Goal: Use online tool/utility: Utilize a website feature to perform a specific function

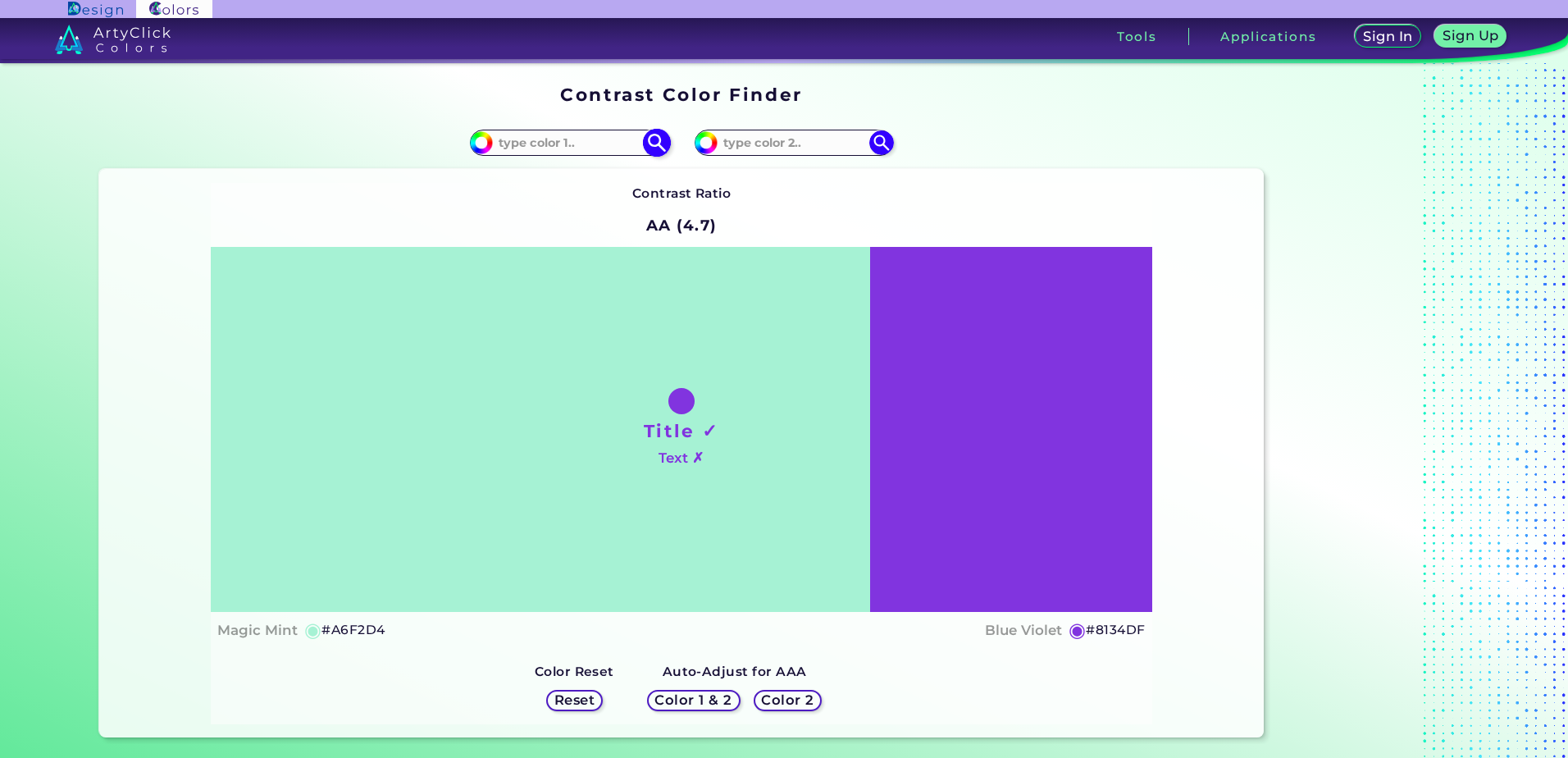
click at [532, 143] on input at bounding box center [568, 142] width 153 height 23
click at [563, 694] on h5 "Reset" at bounding box center [574, 700] width 37 height 13
click at [569, 700] on h5 "Reset" at bounding box center [574, 700] width 37 height 13
click at [524, 137] on input at bounding box center [568, 142] width 153 height 23
type input "c6878a"
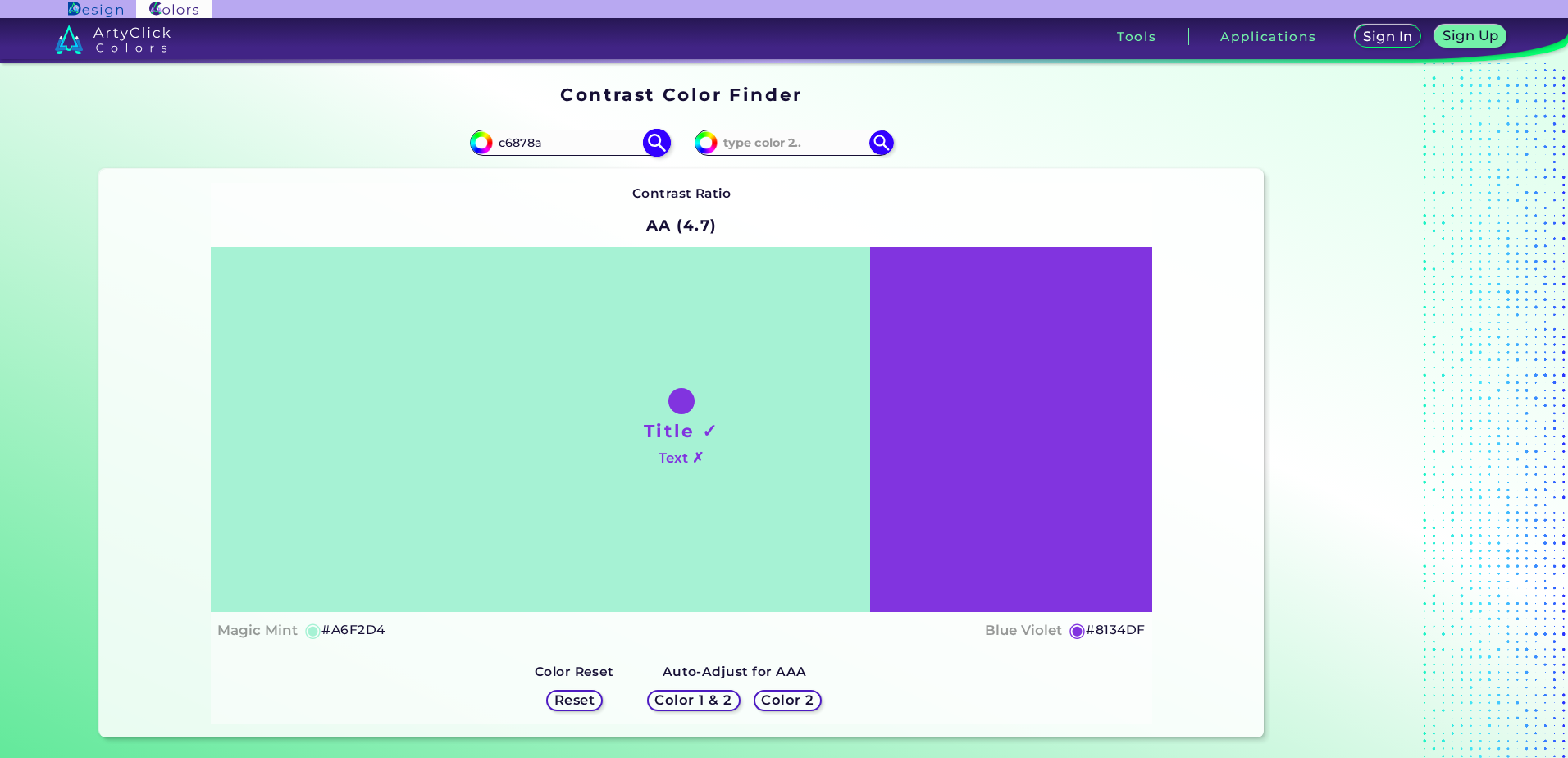
click at [653, 144] on img at bounding box center [657, 143] width 29 height 29
type input "#c6878a"
type input "#C6878A"
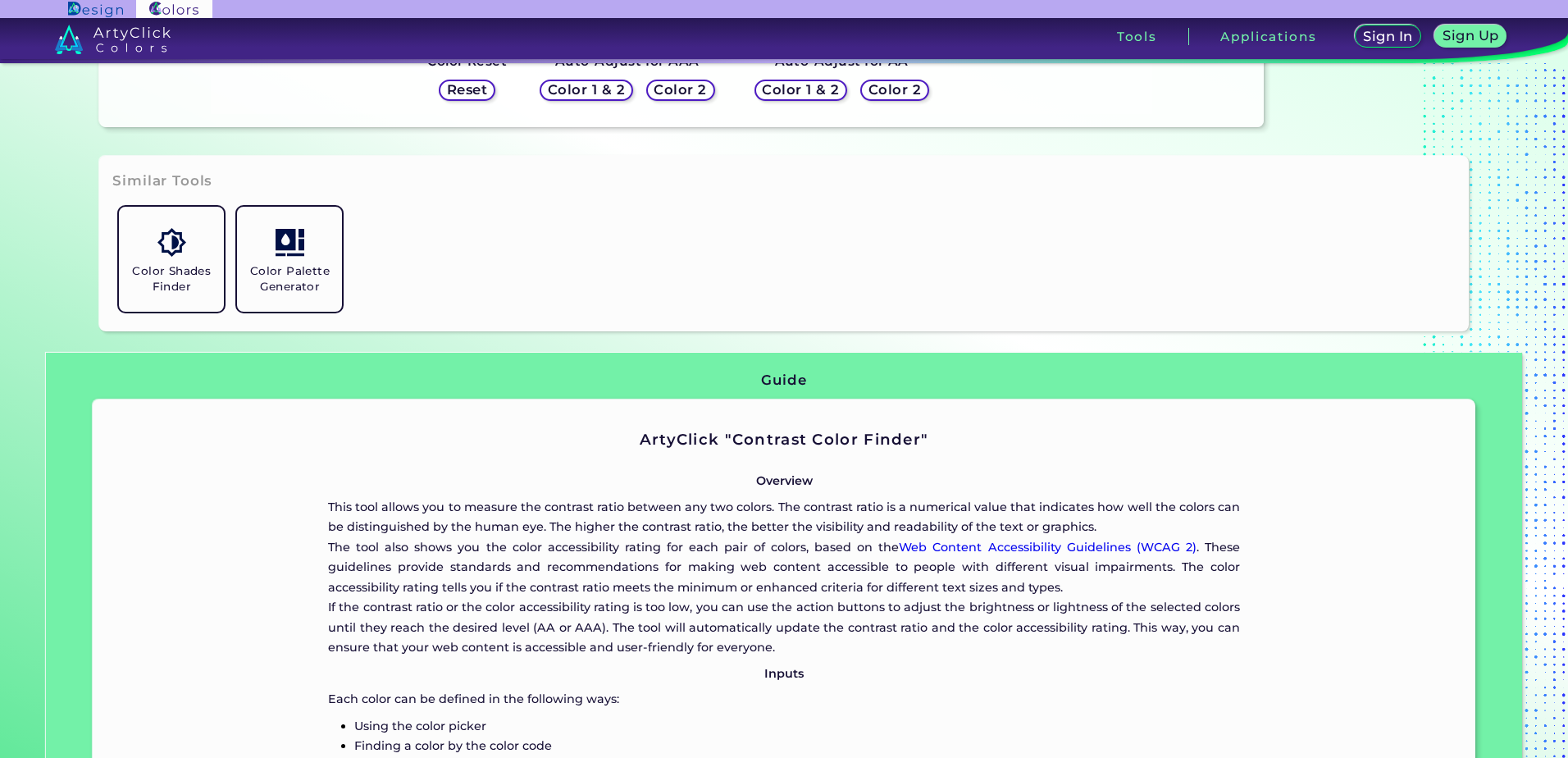
scroll to position [656, 0]
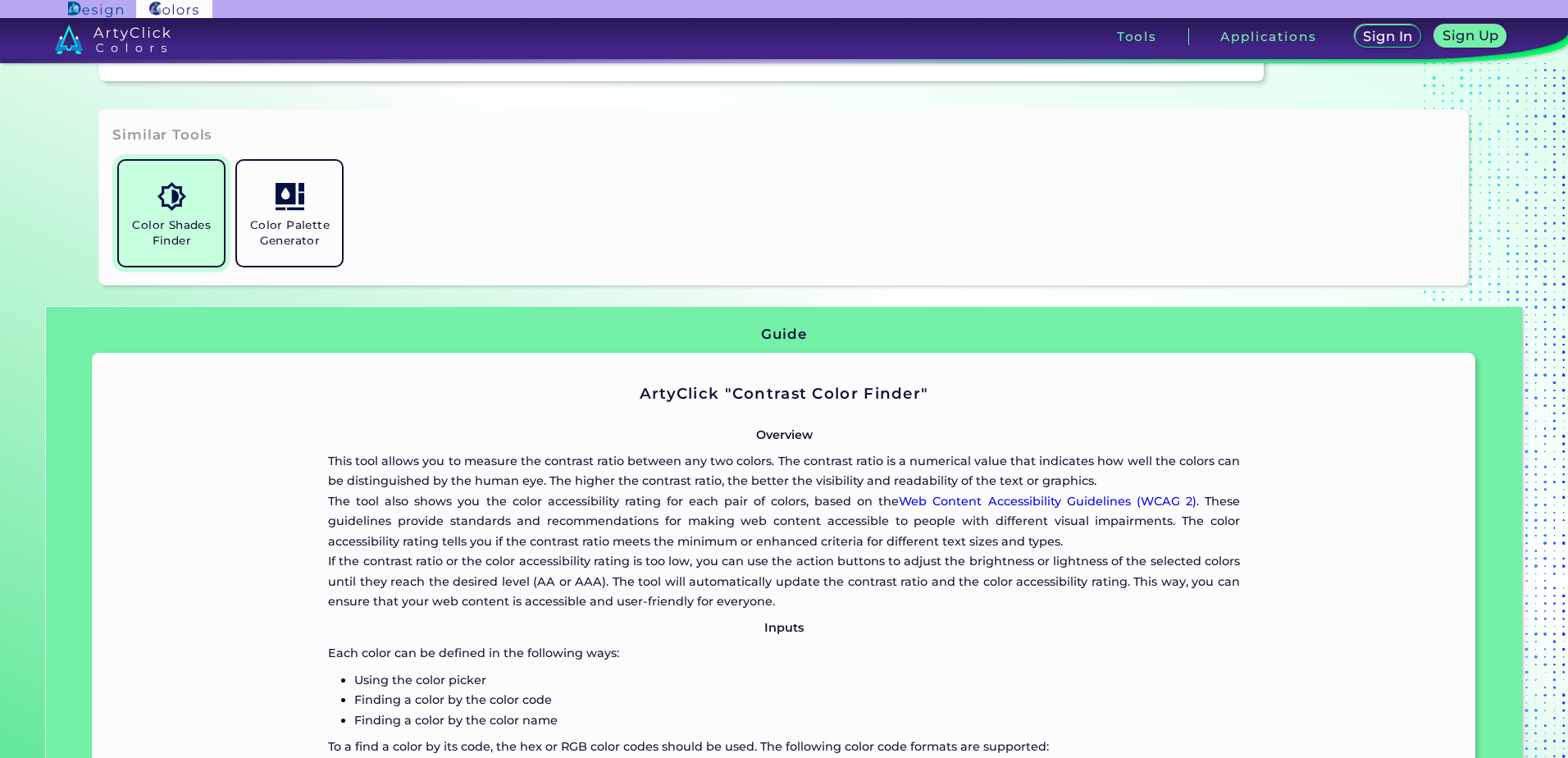
click at [164, 195] on img at bounding box center [172, 196] width 29 height 29
